Goal: Task Accomplishment & Management: Use online tool/utility

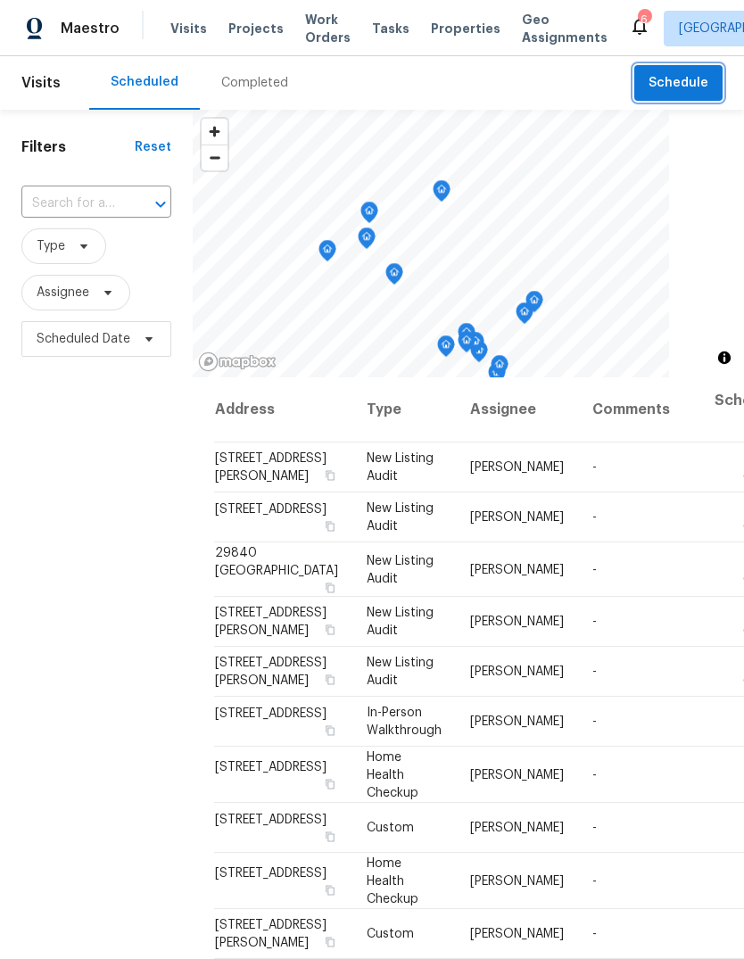
click at [702, 79] on span "Schedule" at bounding box center [679, 83] width 60 height 22
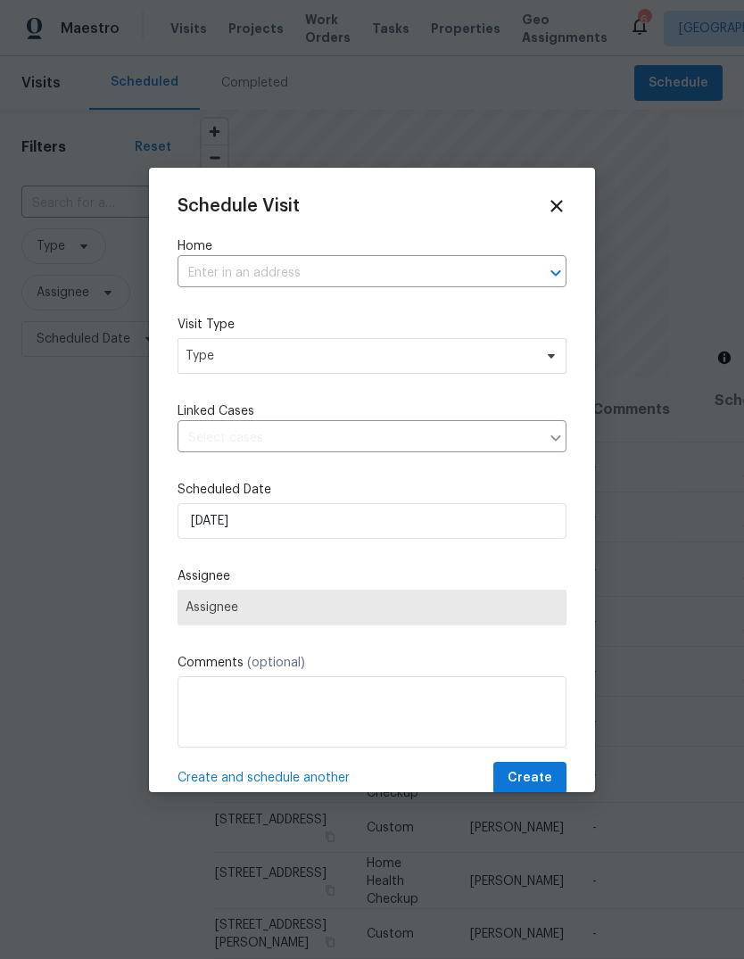
click at [246, 263] on input "text" at bounding box center [347, 274] width 339 height 28
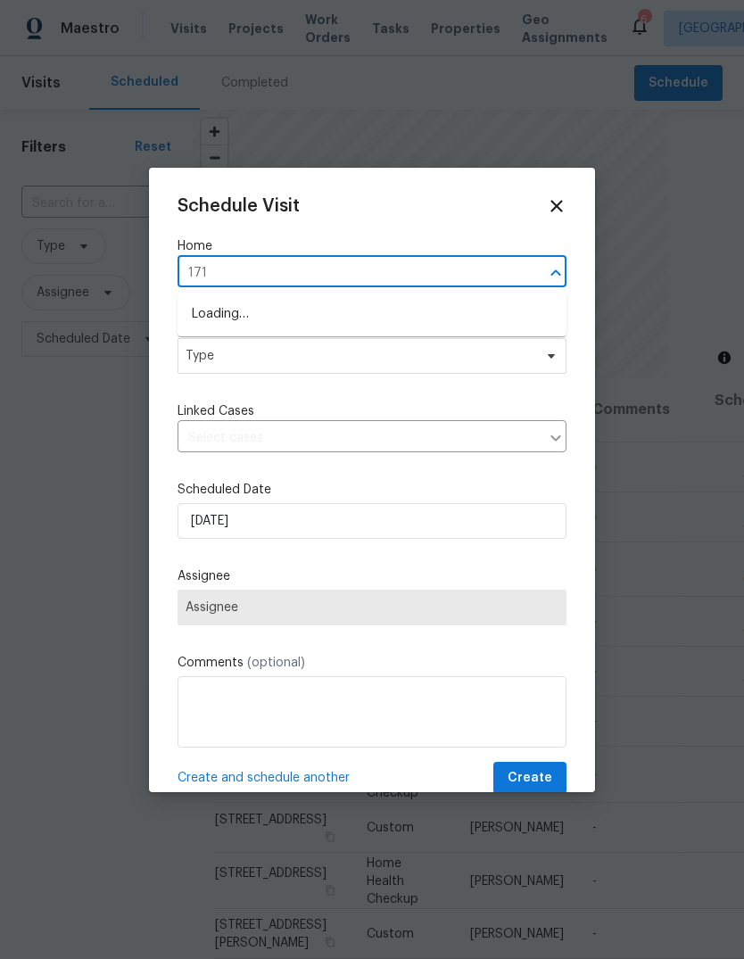
type input "1717"
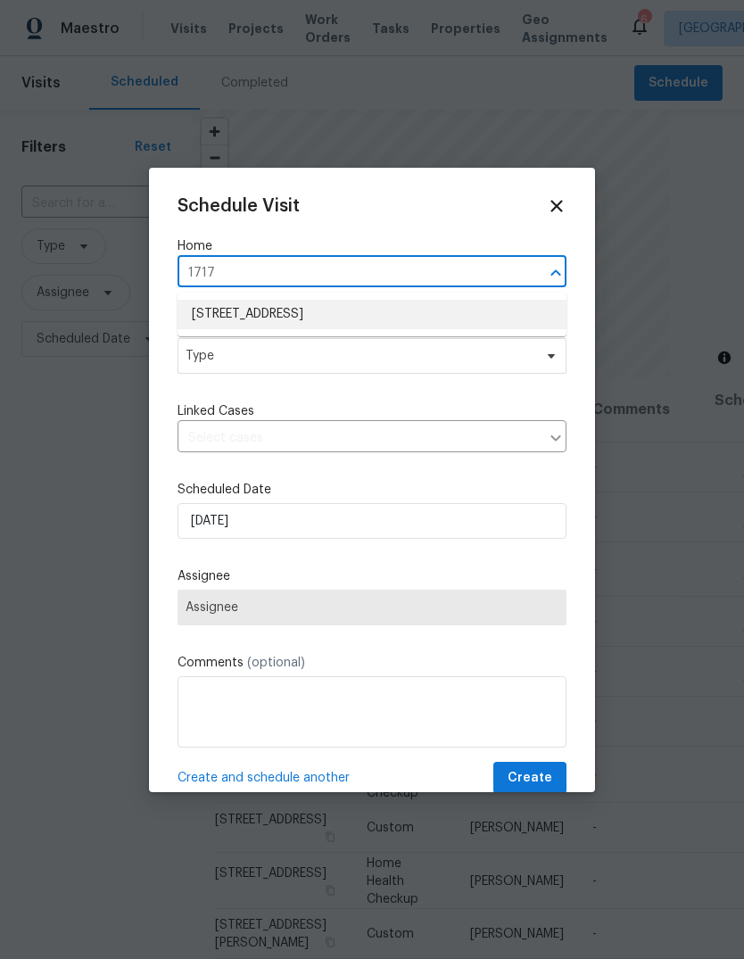
click at [345, 315] on li "[STREET_ADDRESS]" at bounding box center [372, 314] width 389 height 29
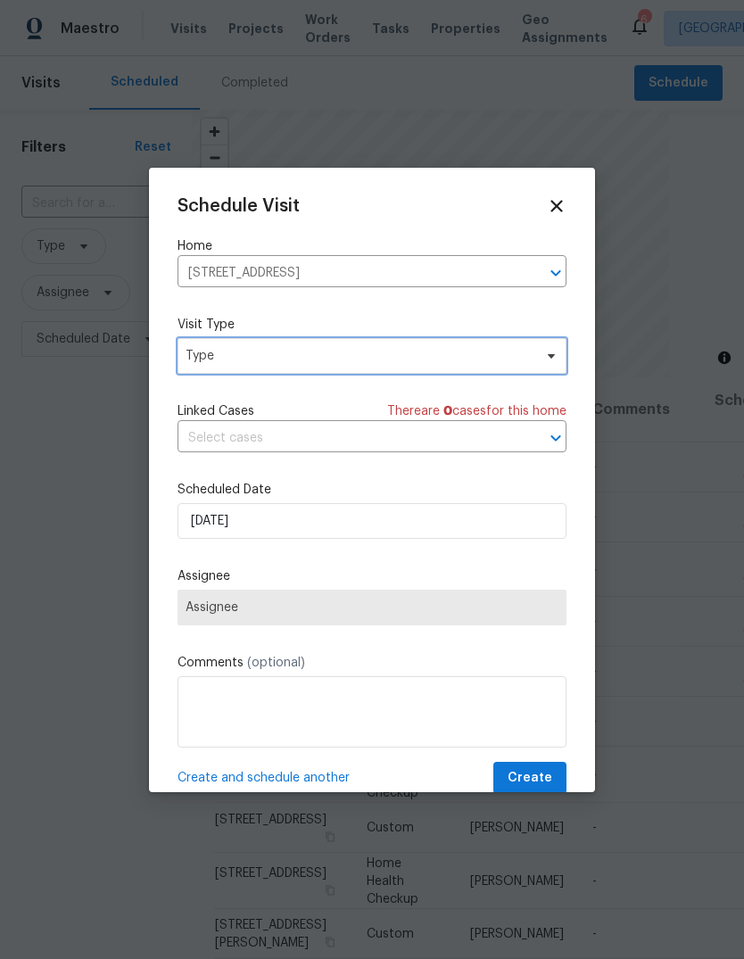
click at [339, 367] on span "Type" at bounding box center [372, 356] width 389 height 36
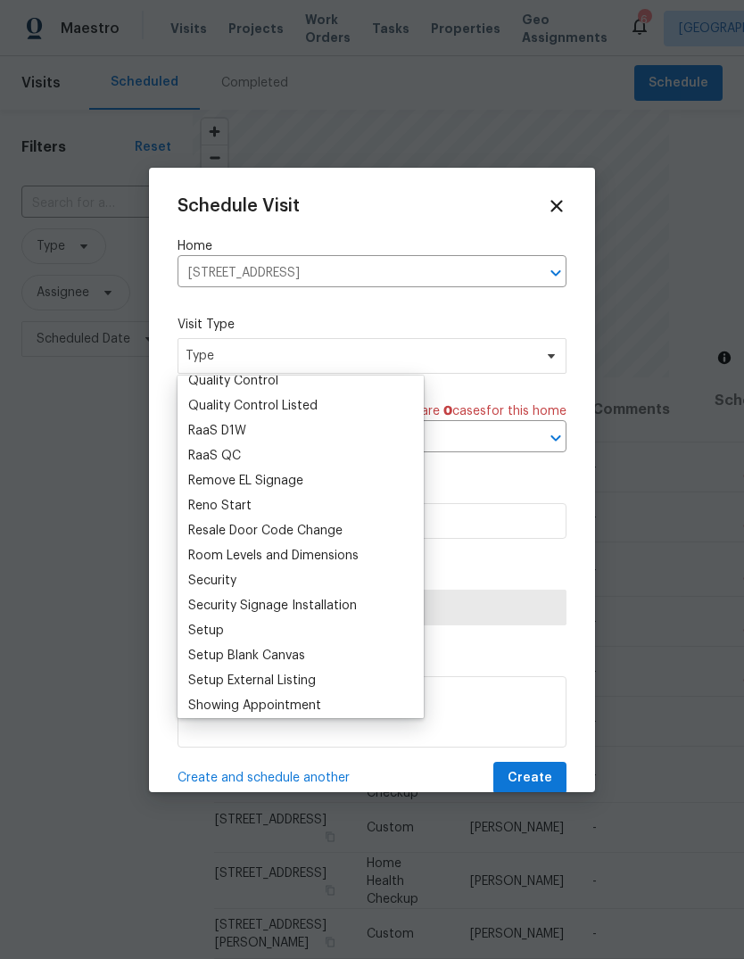
scroll to position [1198, 0]
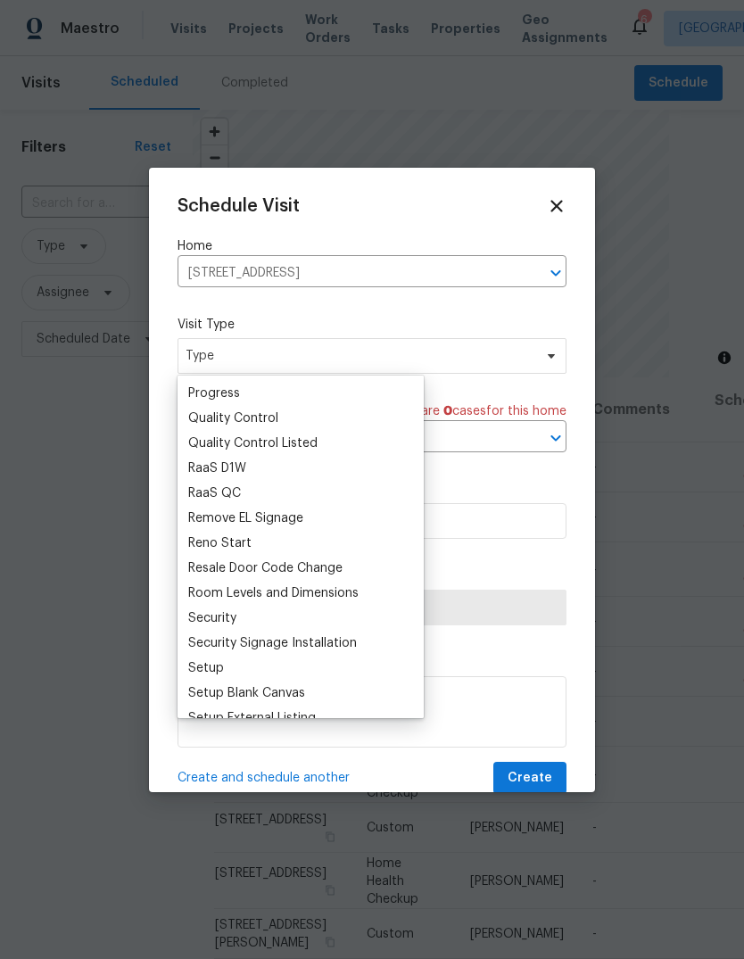
click at [237, 394] on div "Progress" at bounding box center [214, 394] width 52 height 18
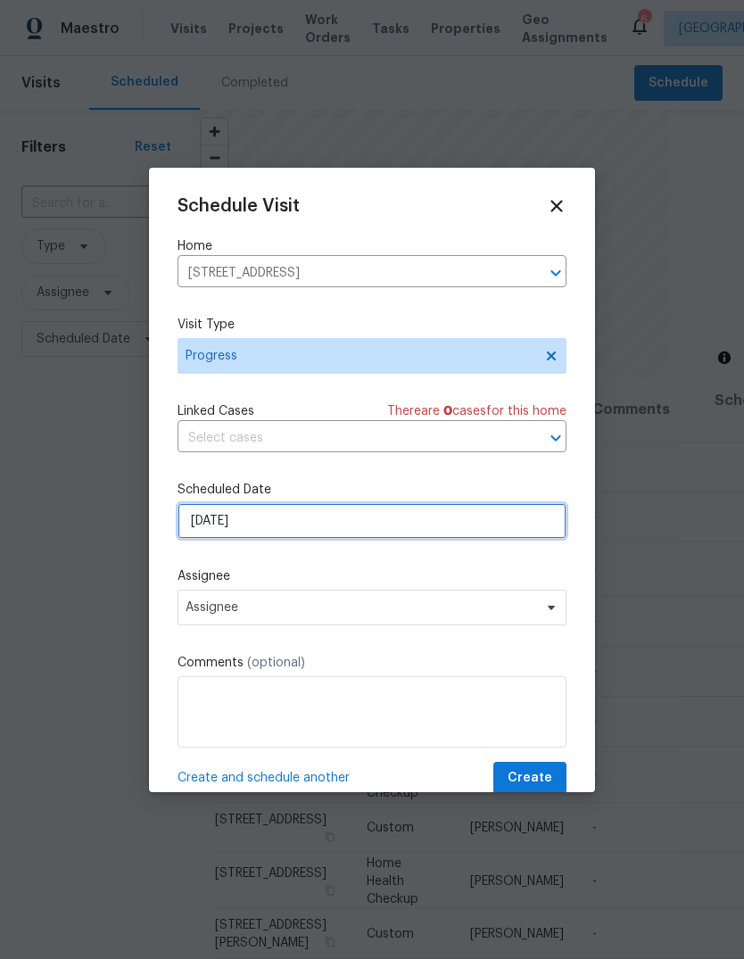
click at [299, 527] on input "[DATE]" at bounding box center [372, 521] width 389 height 36
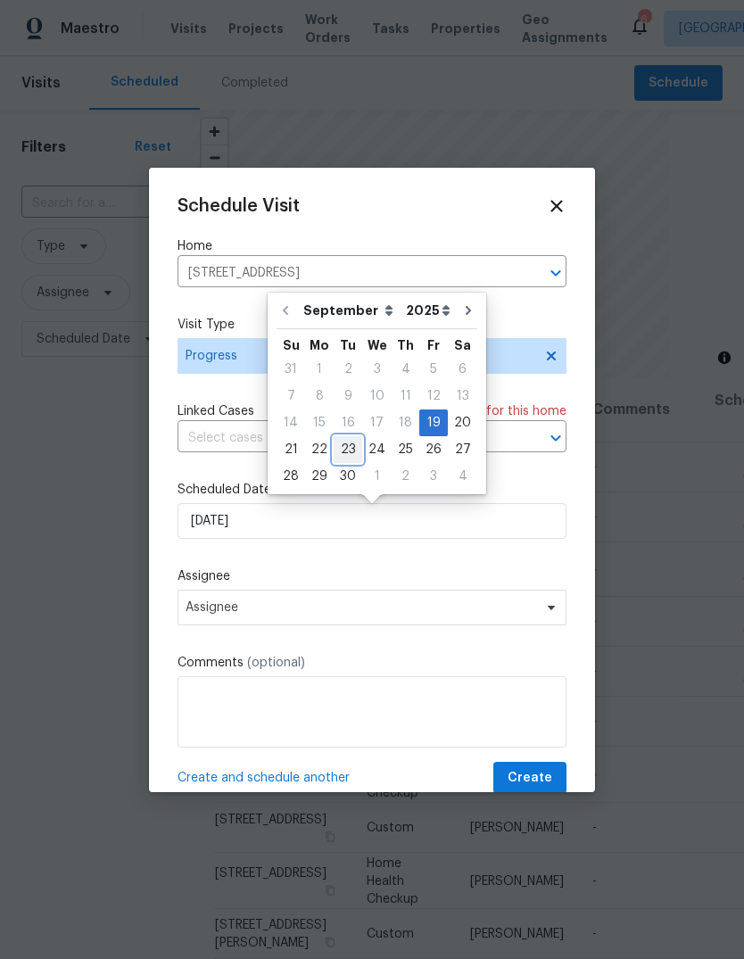
click at [350, 452] on div "23" at bounding box center [348, 449] width 29 height 25
type input "[DATE]"
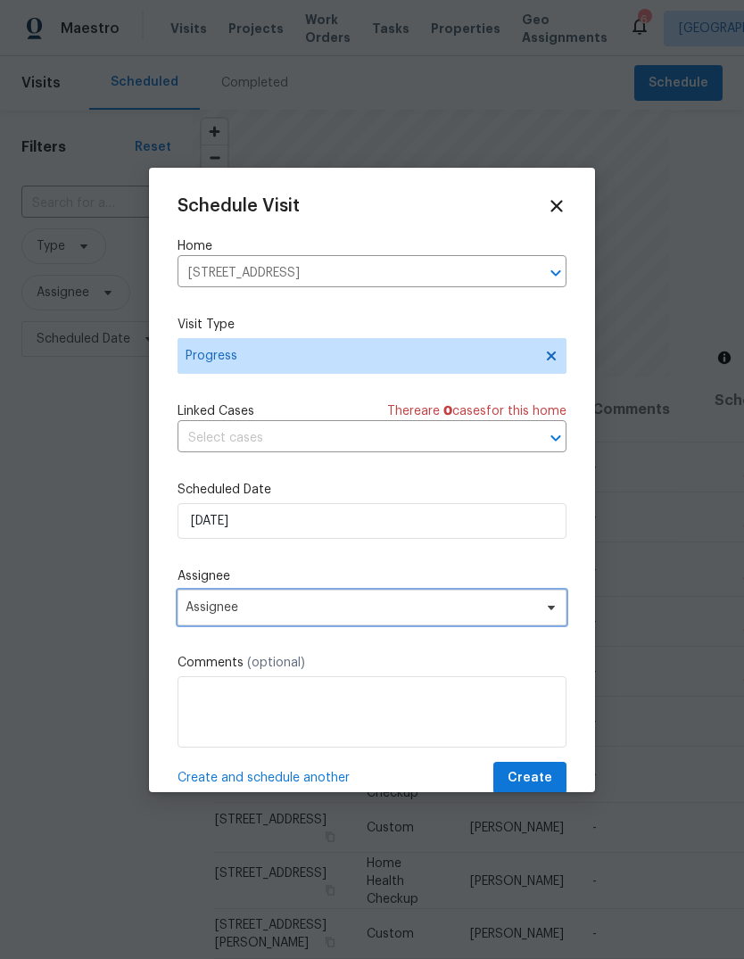
click at [339, 596] on span "Assignee" at bounding box center [372, 608] width 389 height 36
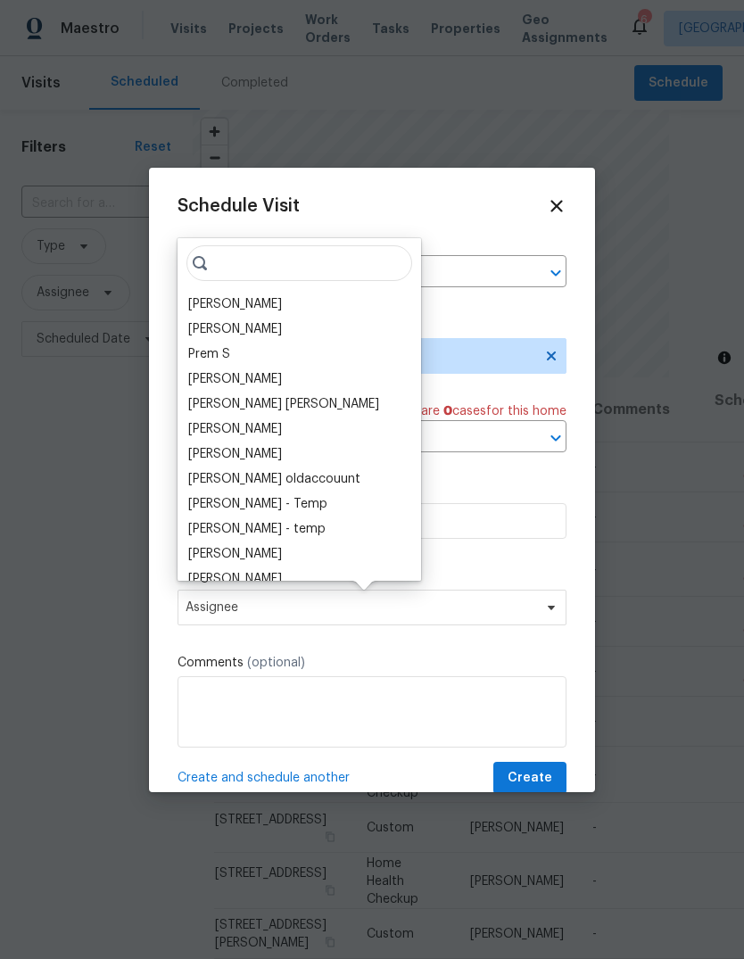
click at [233, 301] on div "[PERSON_NAME]" at bounding box center [235, 304] width 94 height 18
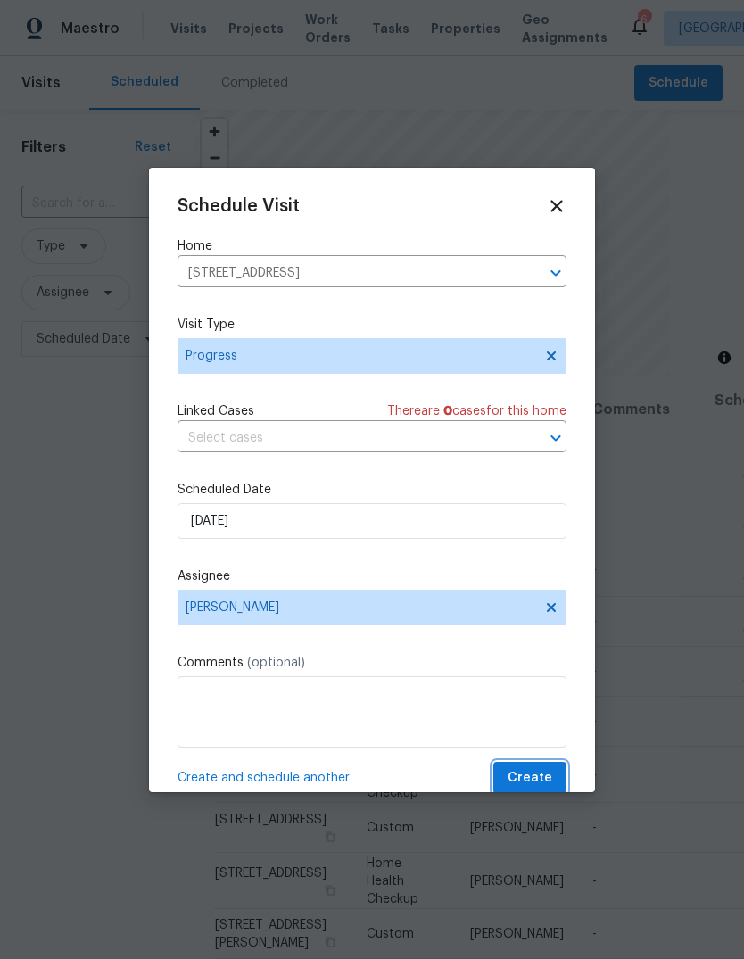
click at [540, 779] on span "Create" at bounding box center [530, 779] width 45 height 22
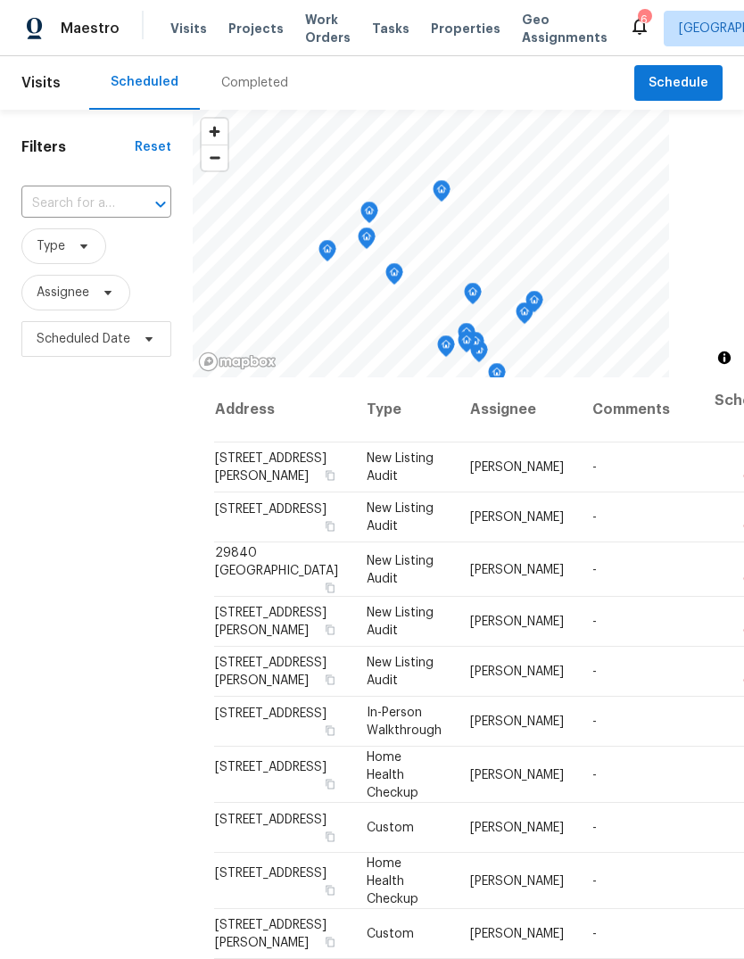
click at [449, 34] on span "Properties" at bounding box center [466, 29] width 70 height 18
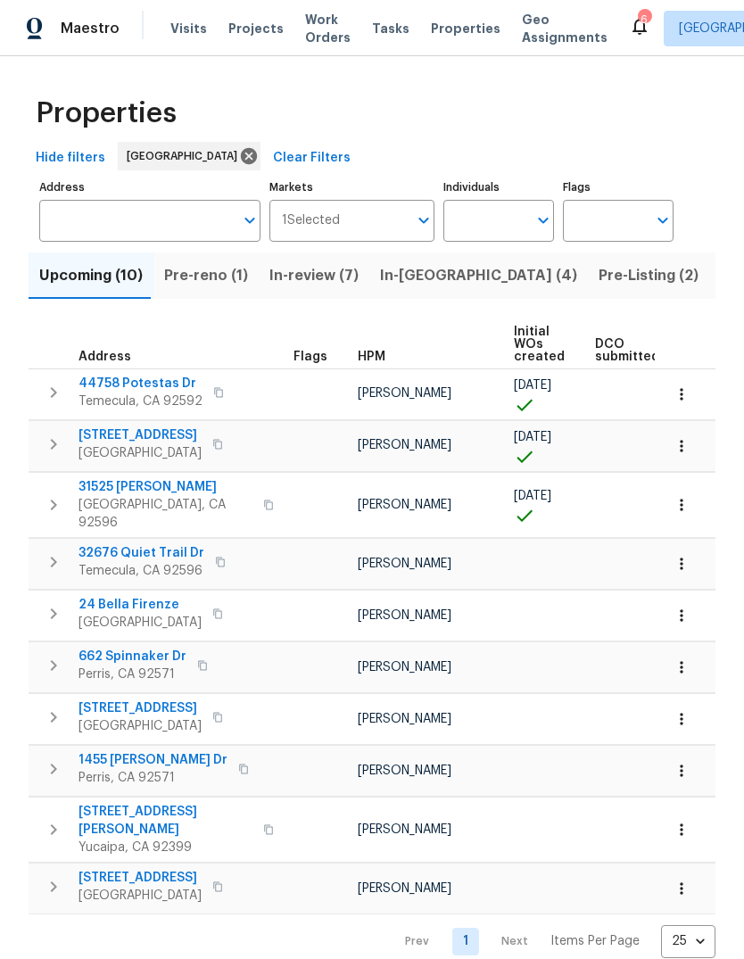
click at [323, 278] on span "In-review (7)" at bounding box center [314, 275] width 89 height 25
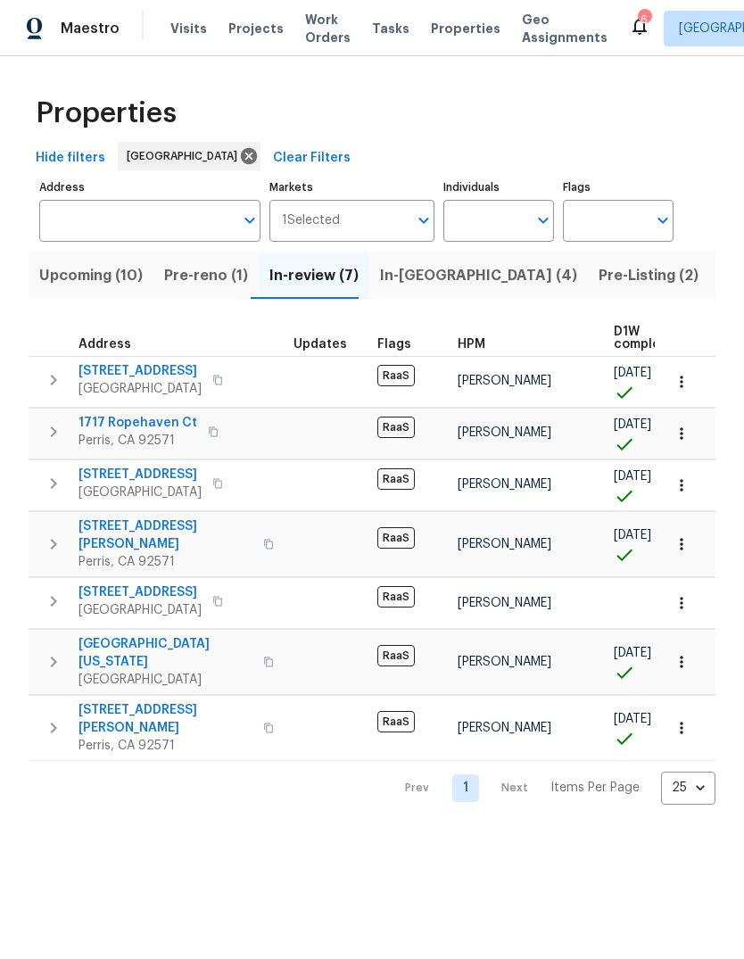
click at [688, 441] on icon "button" at bounding box center [682, 434] width 18 height 18
click at [513, 865] on div at bounding box center [372, 479] width 744 height 959
click at [685, 439] on icon "button" at bounding box center [682, 433] width 18 height 18
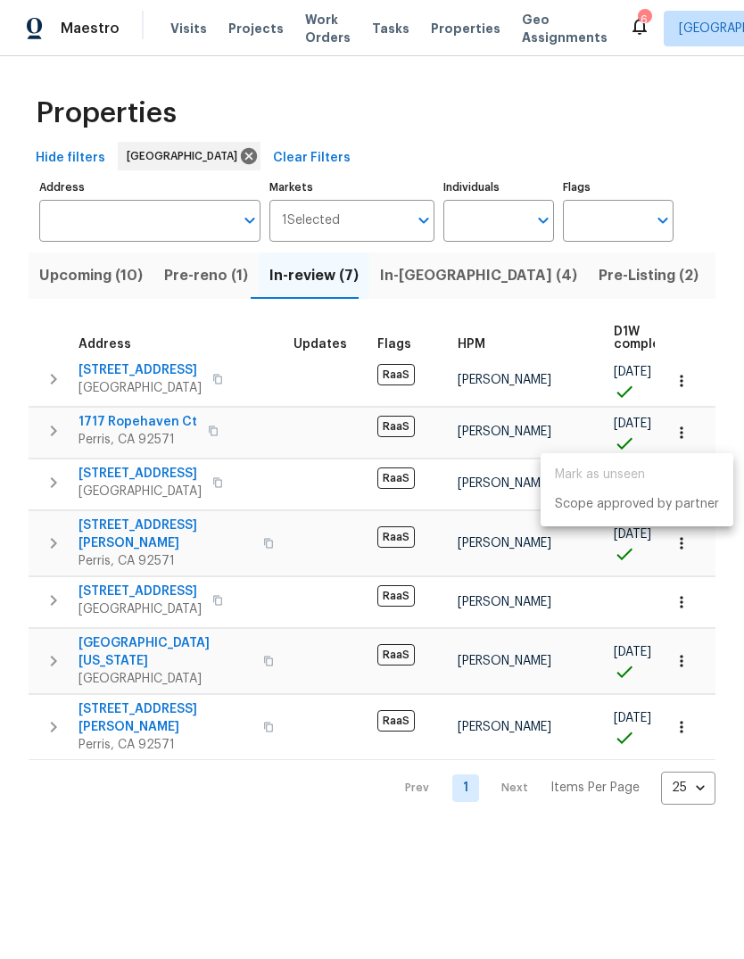
click at [560, 832] on div at bounding box center [372, 479] width 744 height 959
click at [685, 434] on icon "button" at bounding box center [682, 433] width 18 height 18
click at [546, 858] on div at bounding box center [372, 479] width 744 height 959
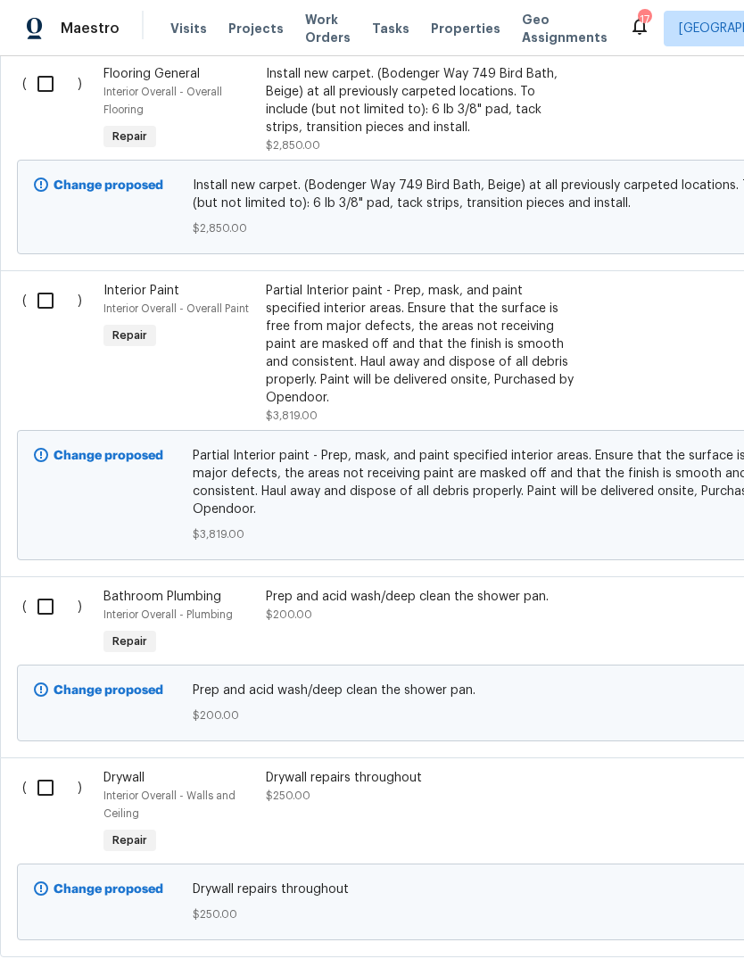
scroll to position [4293, 0]
click at [429, 353] on div "Partial Interior paint - Prep, mask, and paint specified interior areas. Ensure…" at bounding box center [423, 345] width 314 height 125
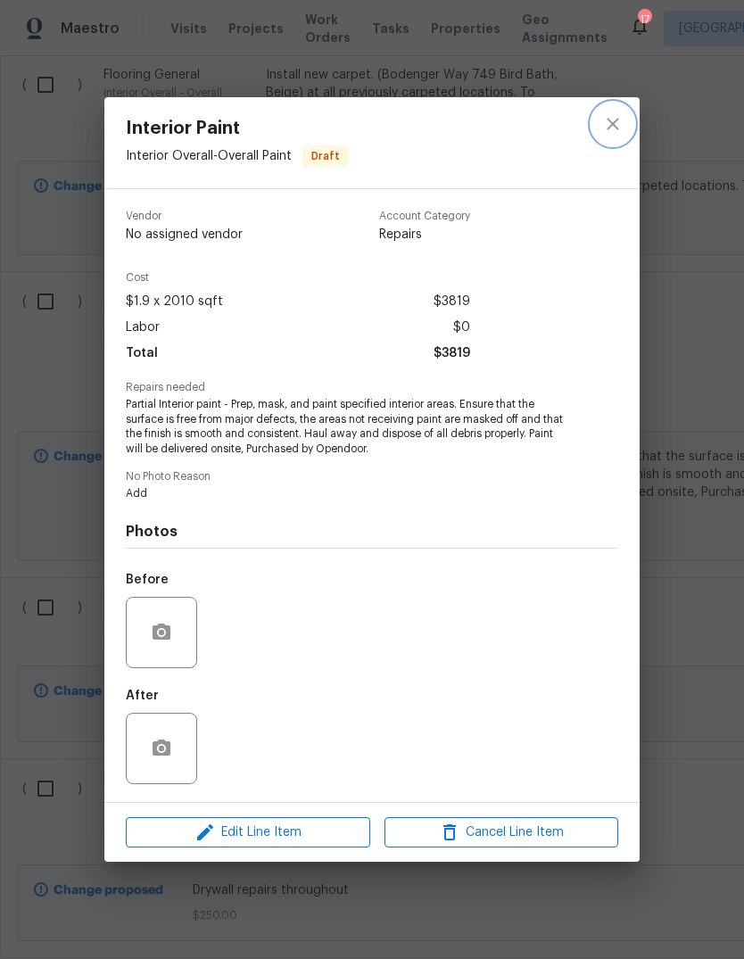
click at [617, 125] on icon "close" at bounding box center [613, 124] width 12 height 12
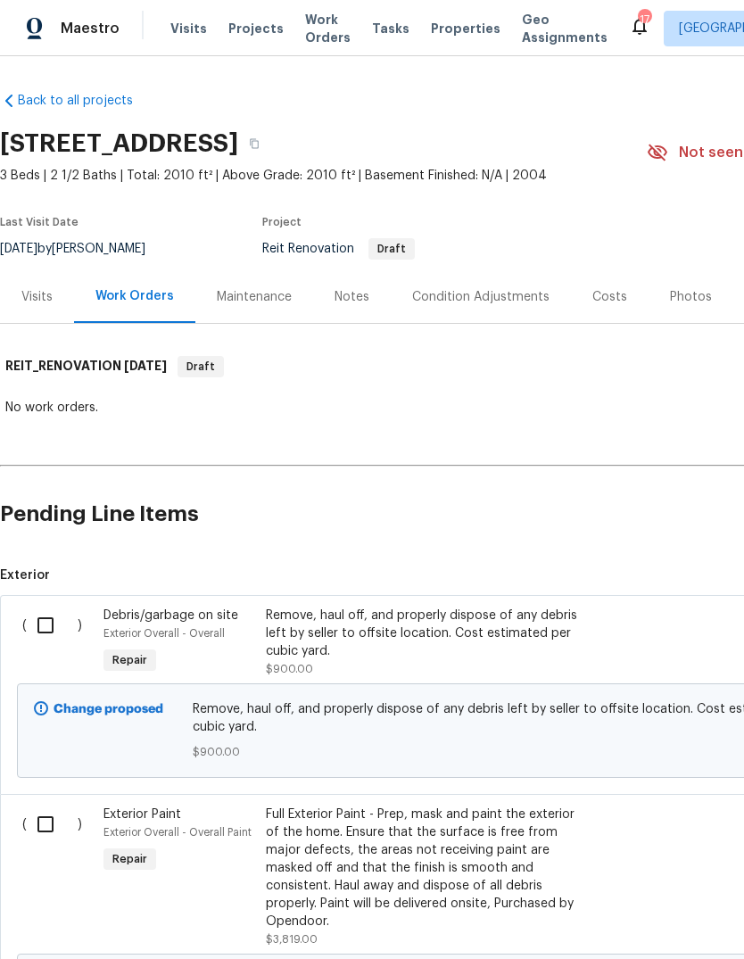
scroll to position [0, 0]
click at [182, 36] on span "Visits" at bounding box center [188, 29] width 37 height 18
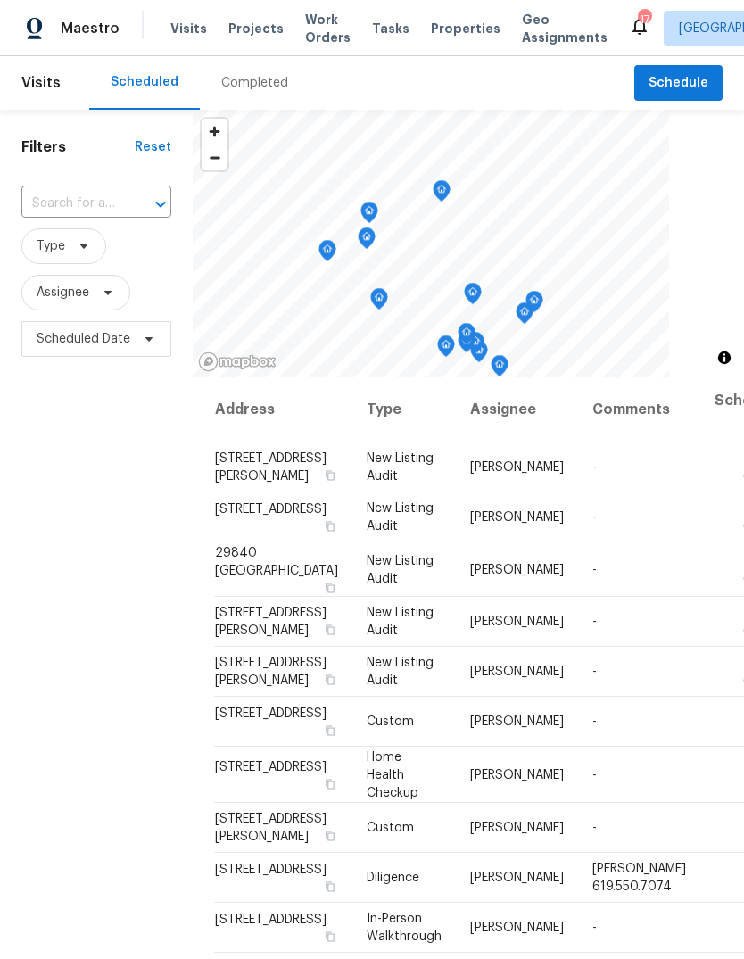
click at [451, 31] on span "Properties" at bounding box center [466, 29] width 70 height 18
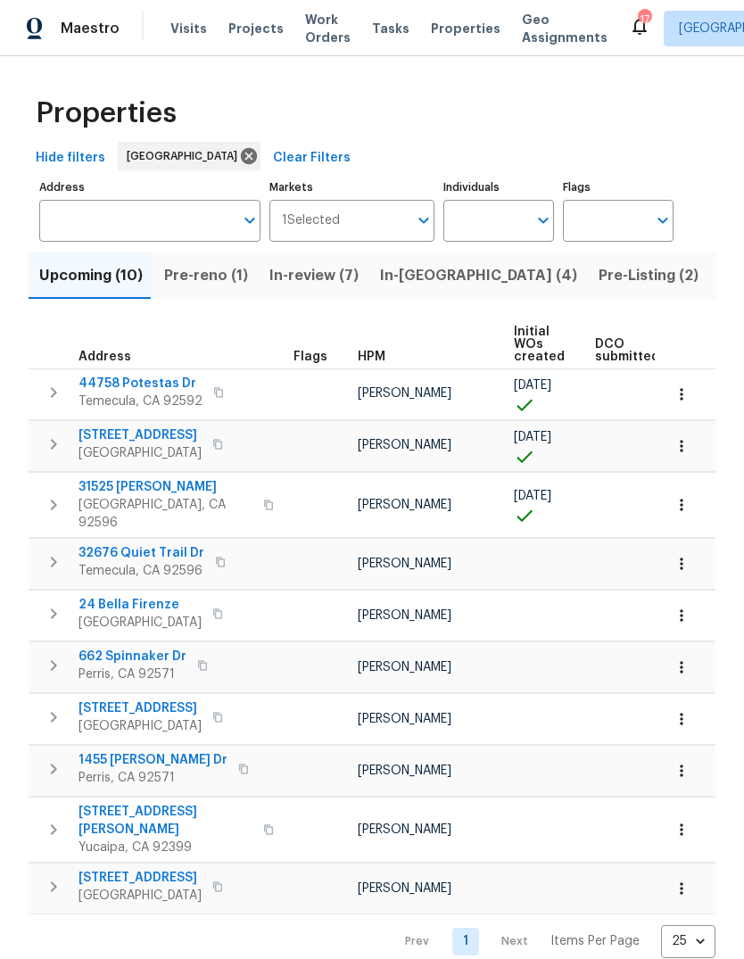
click at [487, 219] on input "Individuals" at bounding box center [486, 221] width 84 height 42
type input "jeff"
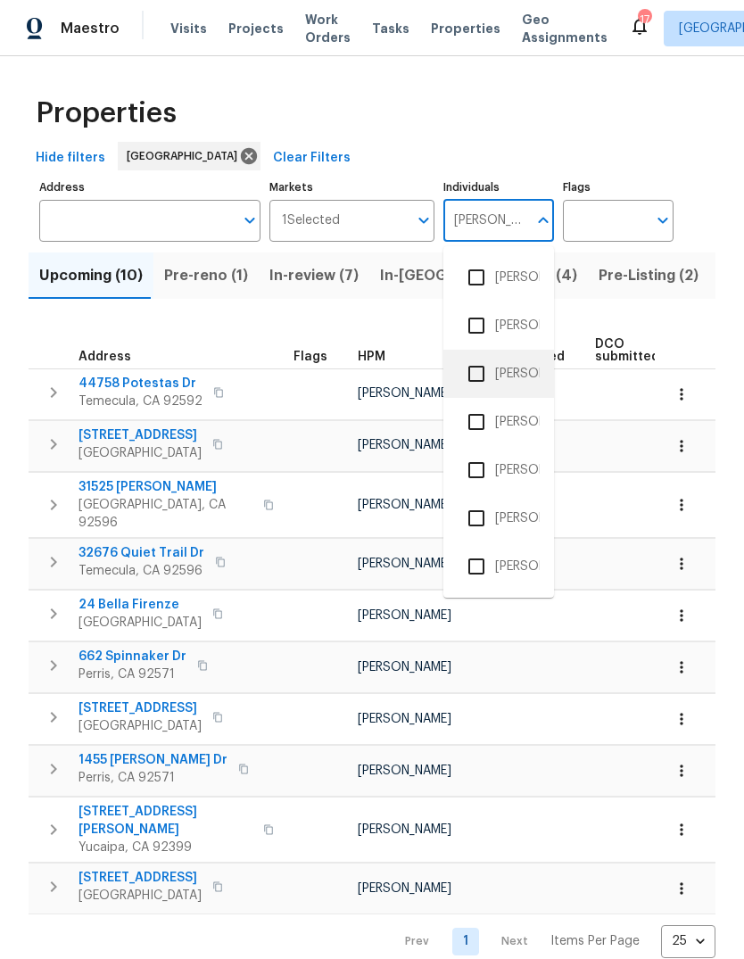
click at [533, 378] on li "[PERSON_NAME]" at bounding box center [499, 373] width 82 height 37
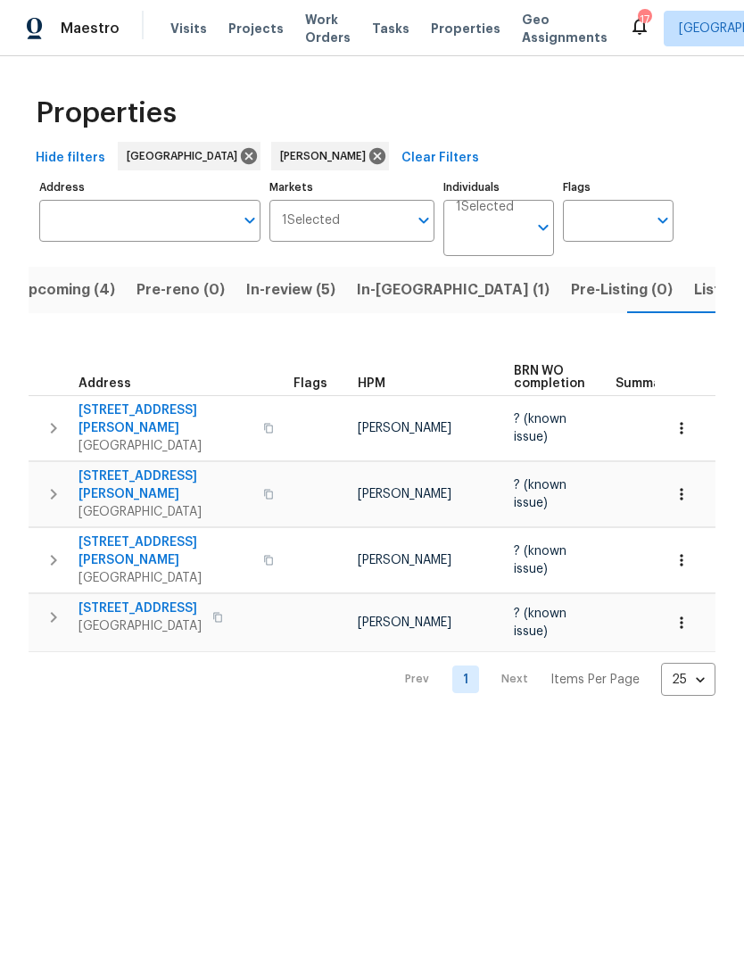
click at [694, 284] on span "Listed (1)" at bounding box center [726, 290] width 64 height 25
